Goal: Information Seeking & Learning: Find specific fact

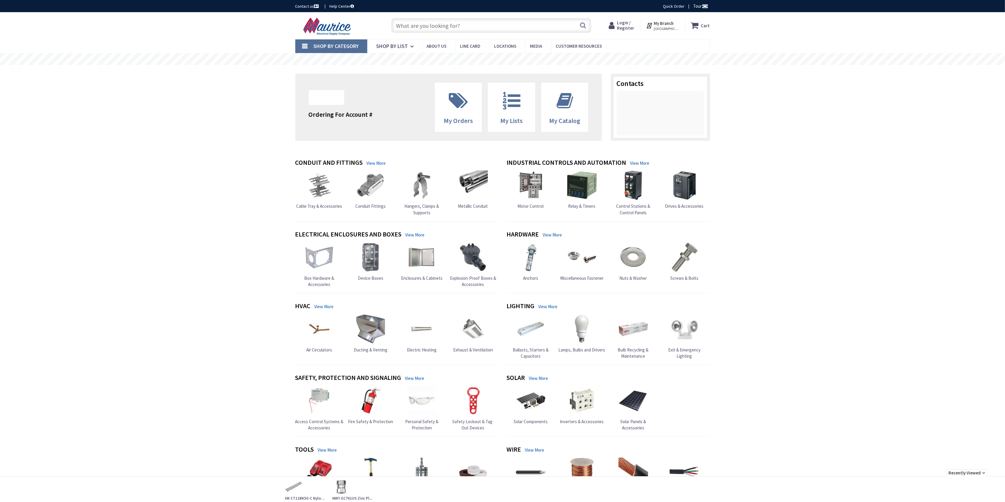
click at [431, 23] on input "text" at bounding box center [491, 25] width 200 height 15
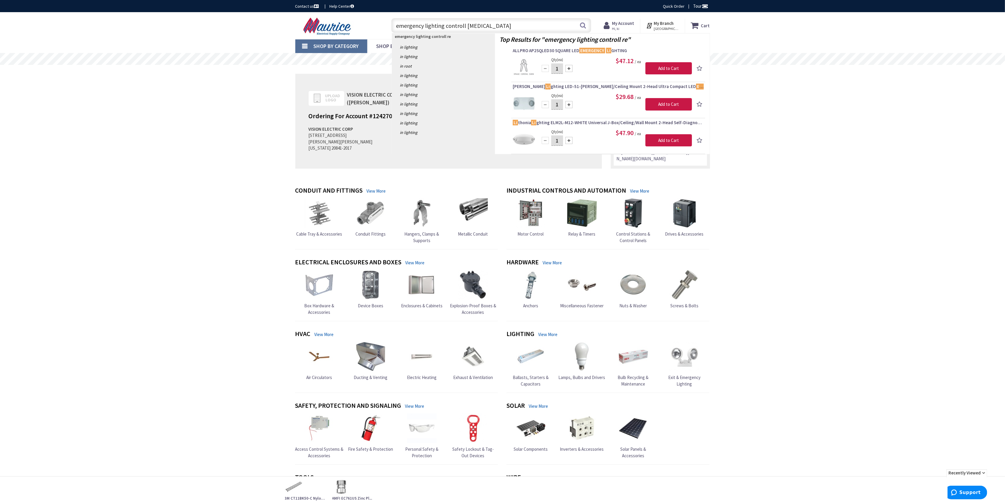
type input "emergency lighting controll relay"
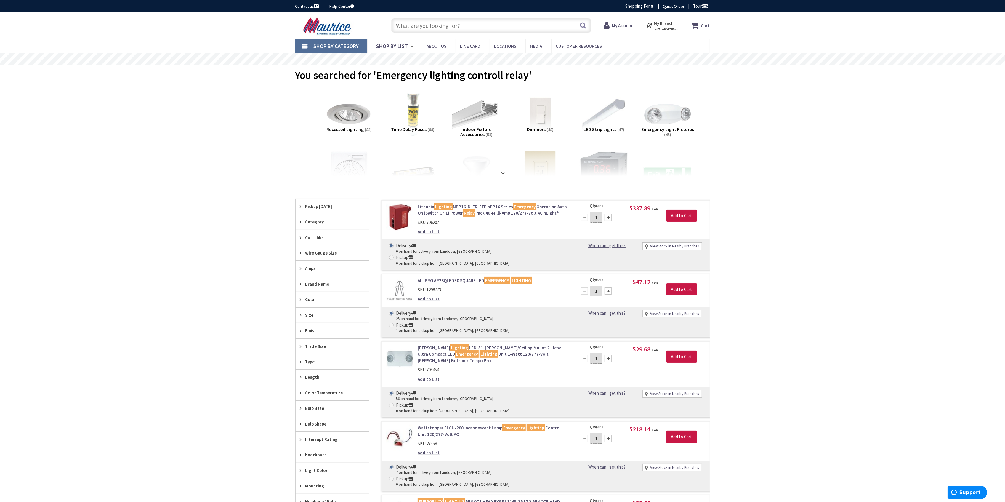
click at [456, 424] on link "Wattstopper ELCU-200 Incandescent Lamp Emergency Lighting Control Unit 120/277-…" at bounding box center [493, 430] width 151 height 13
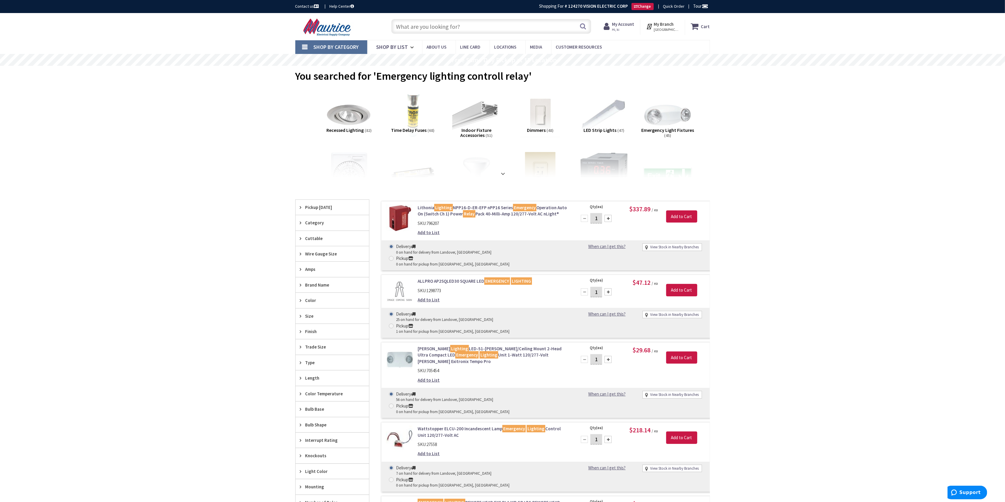
click at [426, 425] on link "Wattstopper ELCU-200 Incandescent Lamp Emergency Lighting Control Unit 120/277-…" at bounding box center [493, 431] width 151 height 13
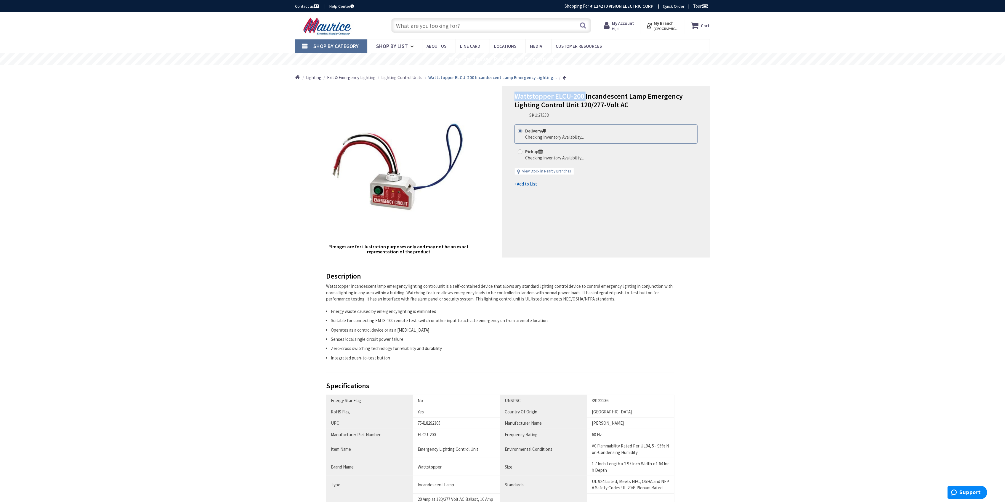
drag, startPoint x: 584, startPoint y: 94, endPoint x: 505, endPoint y: 93, distance: 79.1
click at [505, 93] on div "Wattstopper ELCU-200 Incandescent Lamp Emergency Lighting Control Unit 120/277-…" at bounding box center [605, 171] width 207 height 171
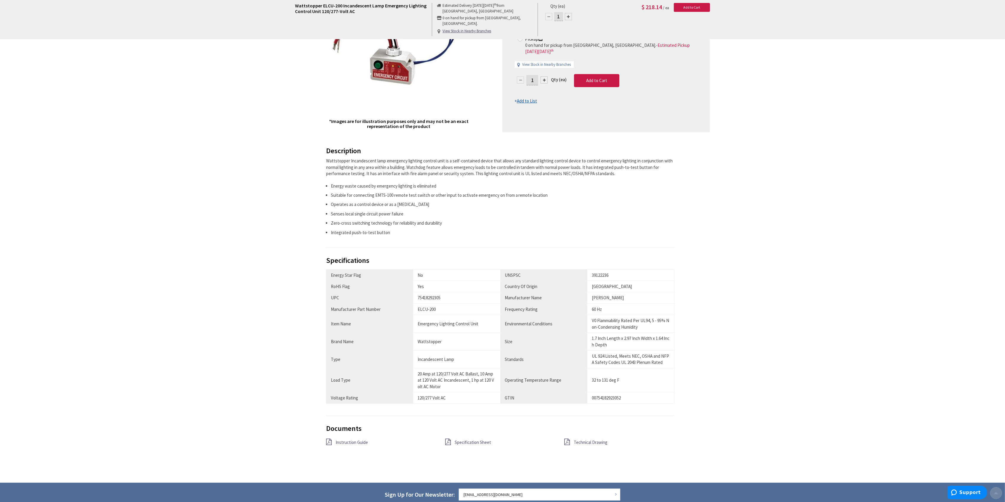
scroll to position [158, 0]
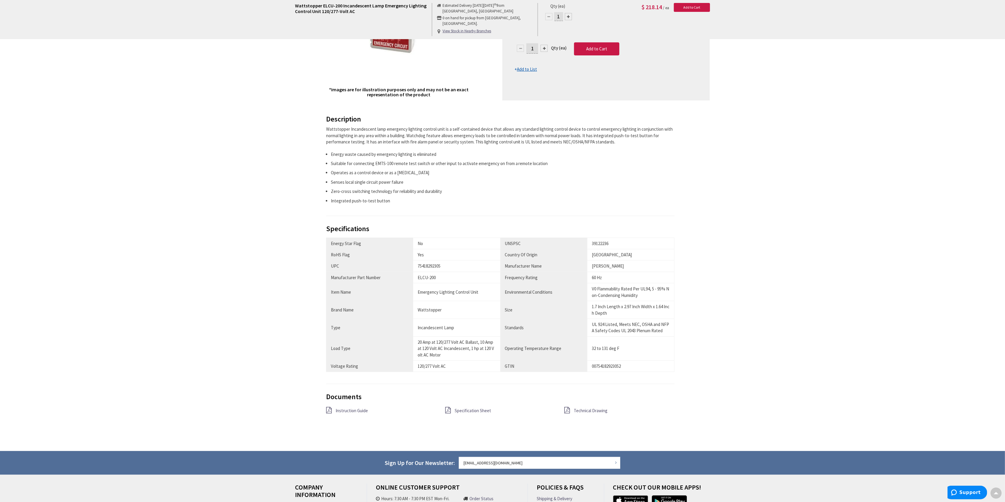
click at [481, 413] on span "Specification Sheet" at bounding box center [473, 411] width 36 height 6
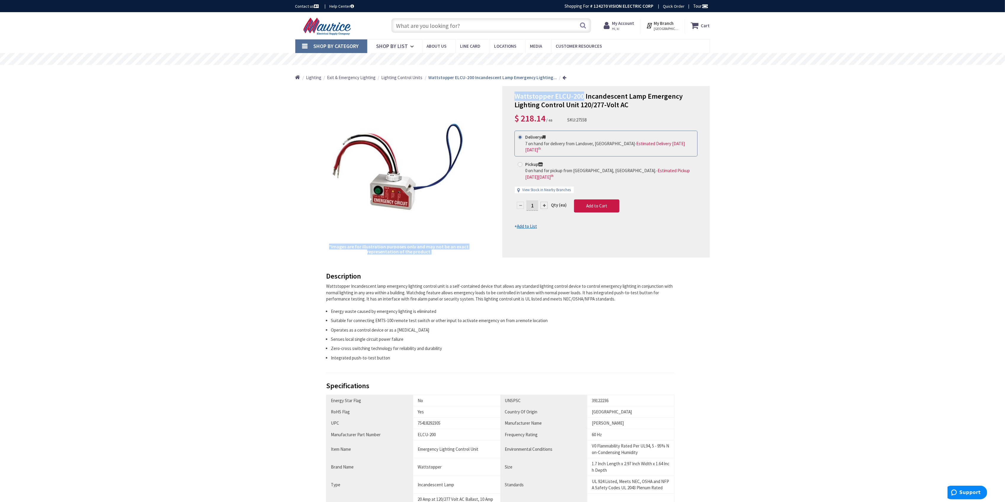
drag, startPoint x: 583, startPoint y: 95, endPoint x: 486, endPoint y: 96, distance: 96.8
click at [486, 96] on div "*Images are for illustration purposes only and may not be an exact representati…" at bounding box center [502, 171] width 415 height 171
click at [582, 94] on span "Wattstopper ELCU-200 Incandescent Lamp Emergency Lighting Control Unit 120/277-…" at bounding box center [598, 101] width 168 height 18
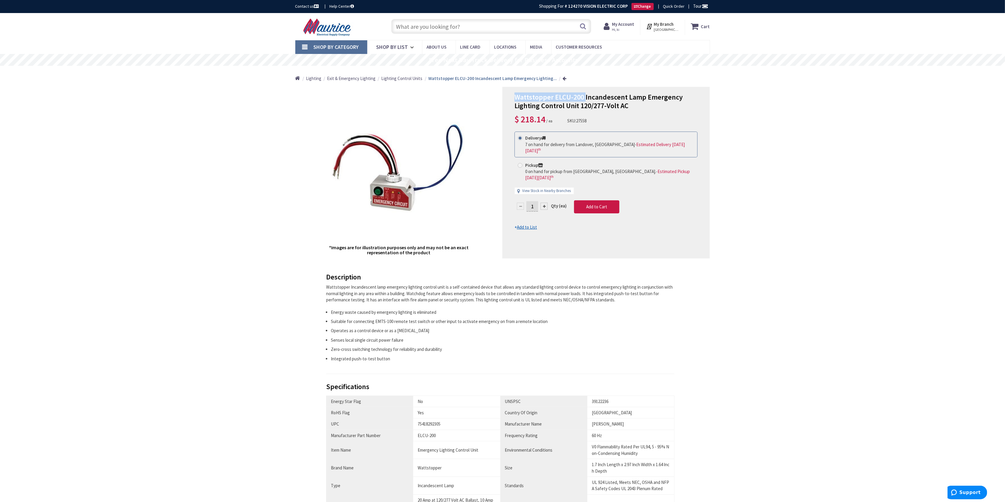
drag, startPoint x: 583, startPoint y: 96, endPoint x: 517, endPoint y: 95, distance: 66.3
click at [517, 95] on span "Wattstopper ELCU-200 Incandescent Lamp Emergency Lighting Control Unit 120/277-…" at bounding box center [598, 101] width 168 height 18
copy span "Wattstopper ELCU-200"
click at [557, 100] on span "Wattstopper ELCU-200 Incandescent Lamp Emergency Lighting Control Unit 120/277-…" at bounding box center [598, 101] width 168 height 18
drag, startPoint x: 583, startPoint y: 99, endPoint x: 499, endPoint y: 96, distance: 83.6
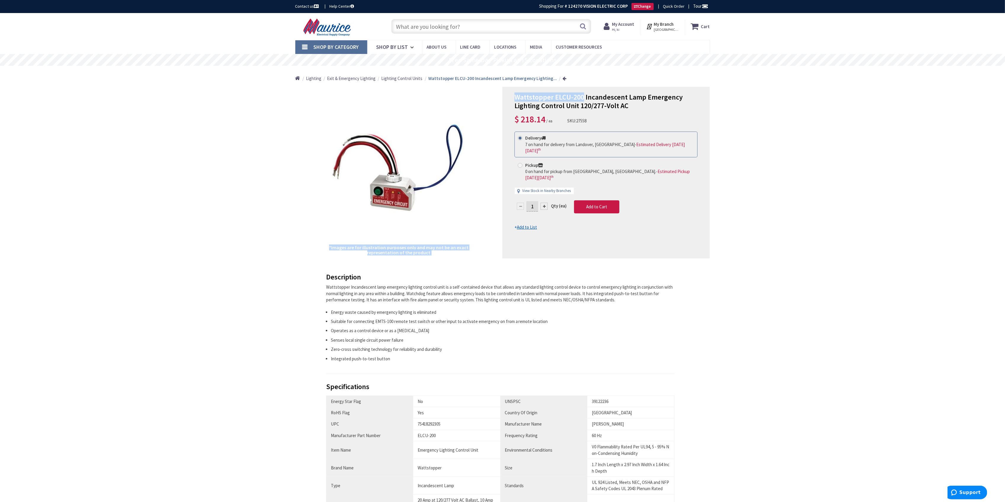
click at [499, 96] on div "*Images are for illustration purposes only and may not be an exact representati…" at bounding box center [502, 172] width 415 height 171
click at [527, 91] on div "Wattstopper ELCU-200 Incandescent Lamp Emergency Lighting Control Unit 120/277-…" at bounding box center [605, 172] width 207 height 171
drag, startPoint x: 581, startPoint y: 96, endPoint x: 517, endPoint y: 50, distance: 79.0
click at [517, 97] on span "Wattstopper ELCU-200 Incandescent Lamp Emergency Lighting Control Unit 120/277-…" at bounding box center [598, 101] width 168 height 18
copy span "Wattstopper ELCU-200"
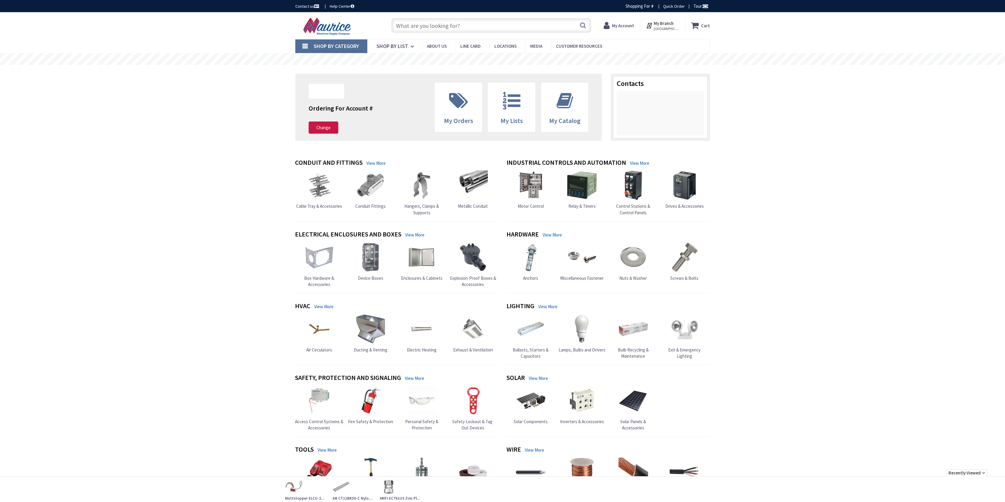
click at [453, 27] on input "text" at bounding box center [491, 25] width 200 height 15
paste input "elcu-200"
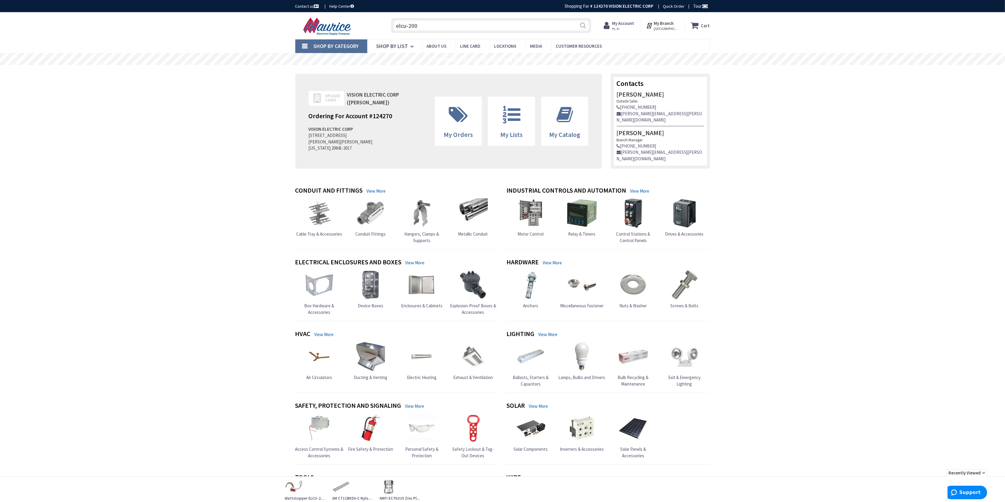
type input "elcu-200"
click at [582, 24] on button "Search" at bounding box center [583, 25] width 8 height 13
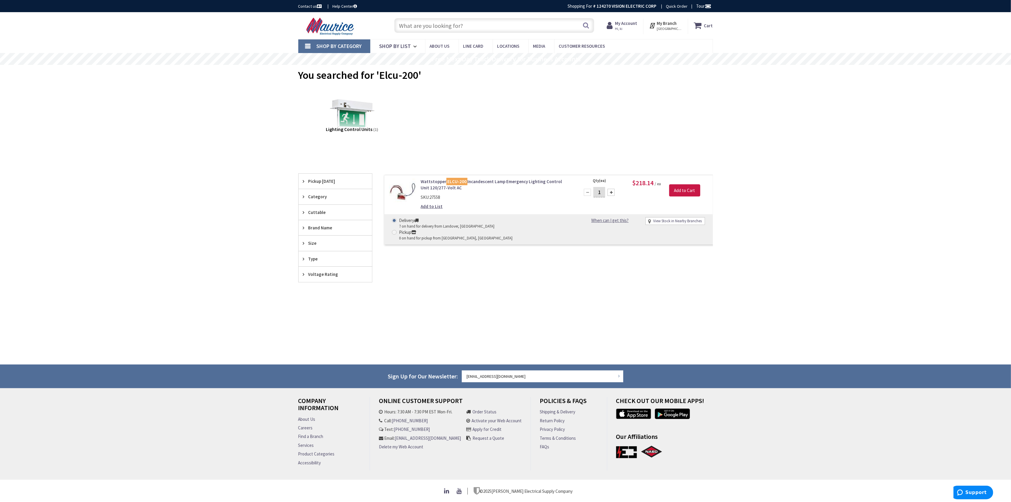
click at [492, 182] on link "Wattstopper ELCU-200 Incandescent Lamp Emergency Lighting Control Unit 120/277-…" at bounding box center [496, 184] width 151 height 13
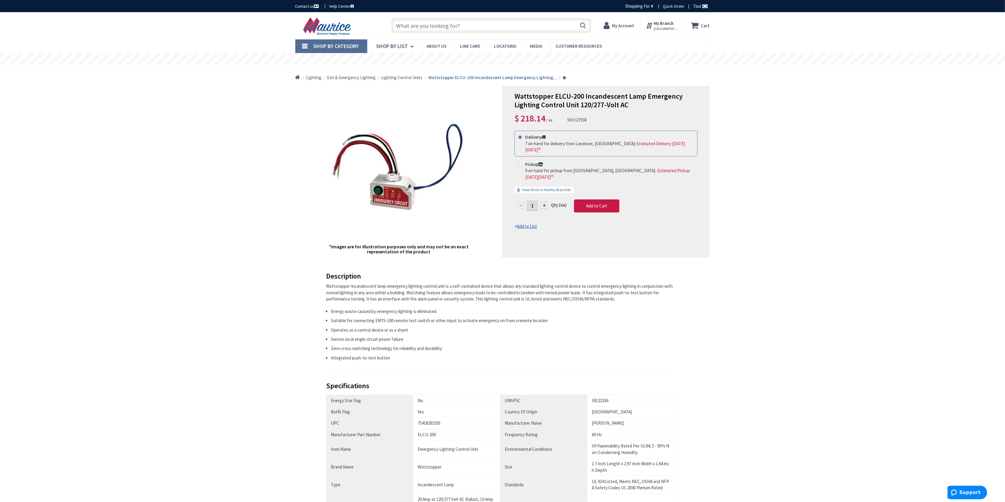
click at [458, 28] on input "text" at bounding box center [491, 25] width 200 height 15
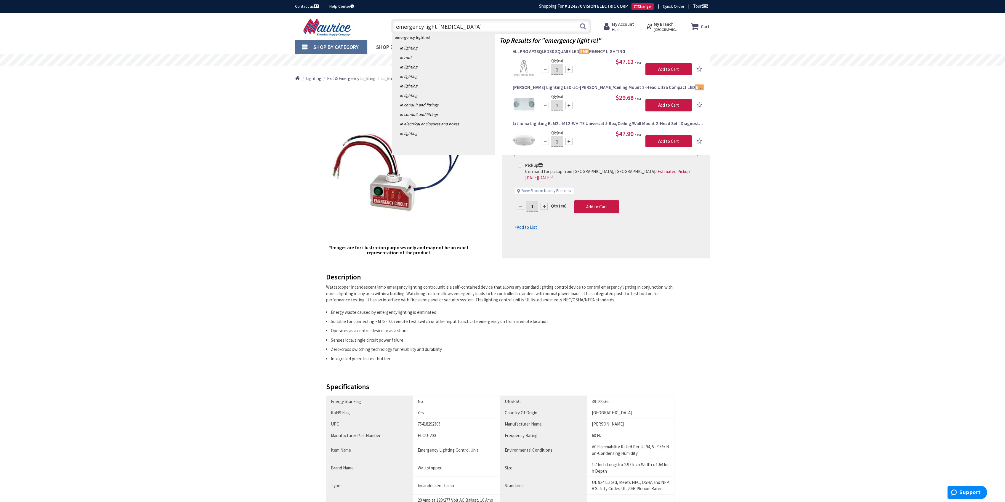
type input "emergency light relay"
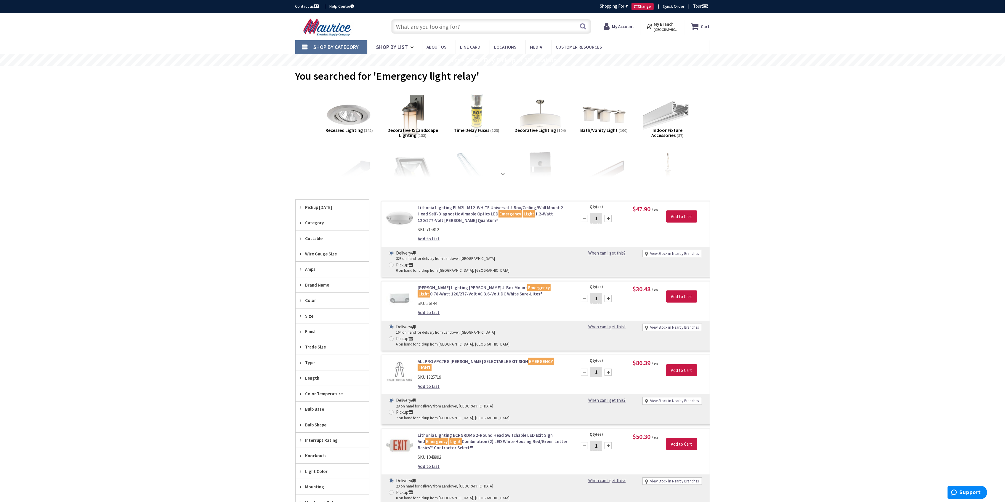
click at [422, 28] on input "text" at bounding box center [491, 26] width 200 height 15
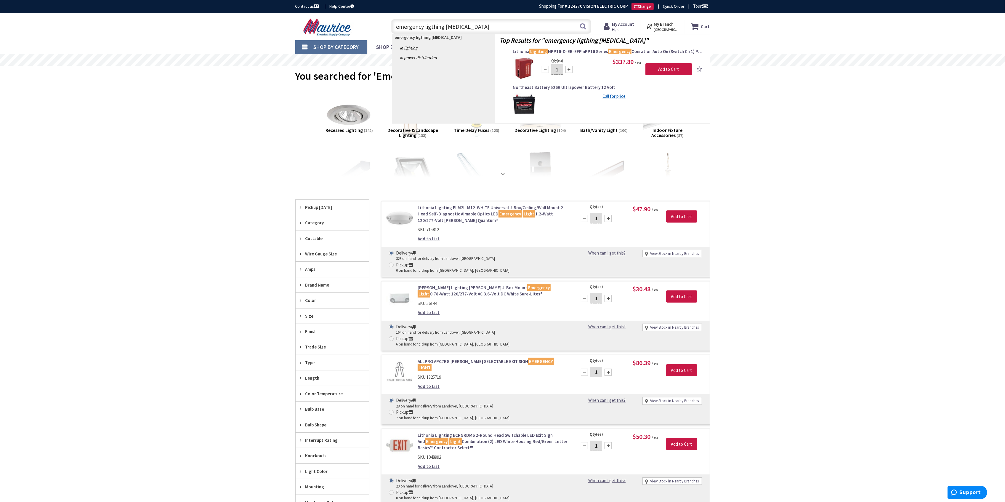
type input "emergency ligthing [MEDICAL_DATA]"
